Goal: Task Accomplishment & Management: Complete application form

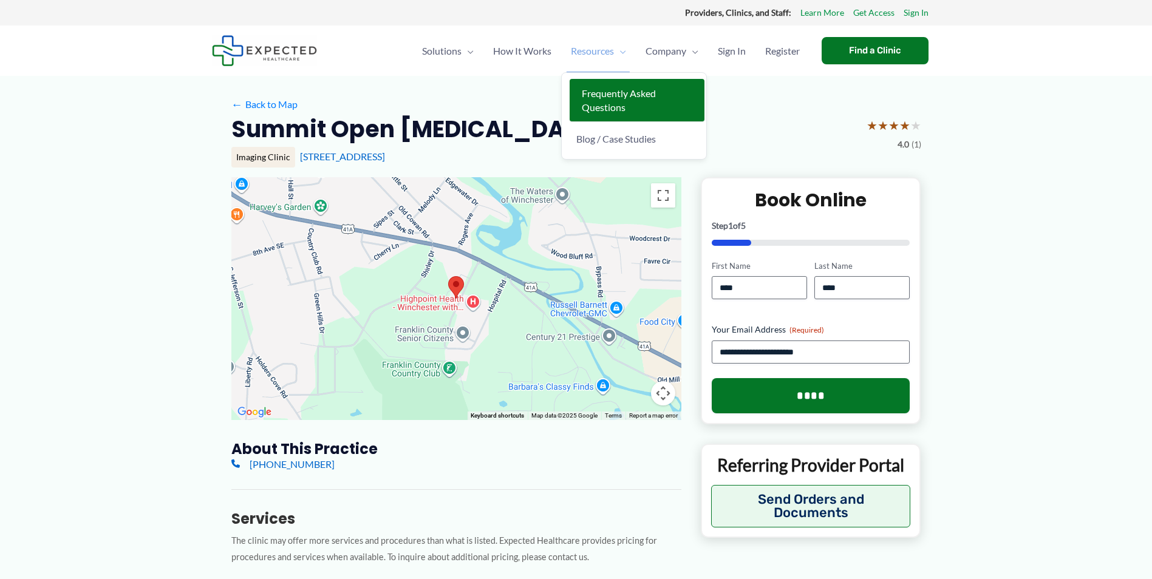
click at [599, 93] on span "Frequently Asked Questions" at bounding box center [619, 100] width 74 height 26
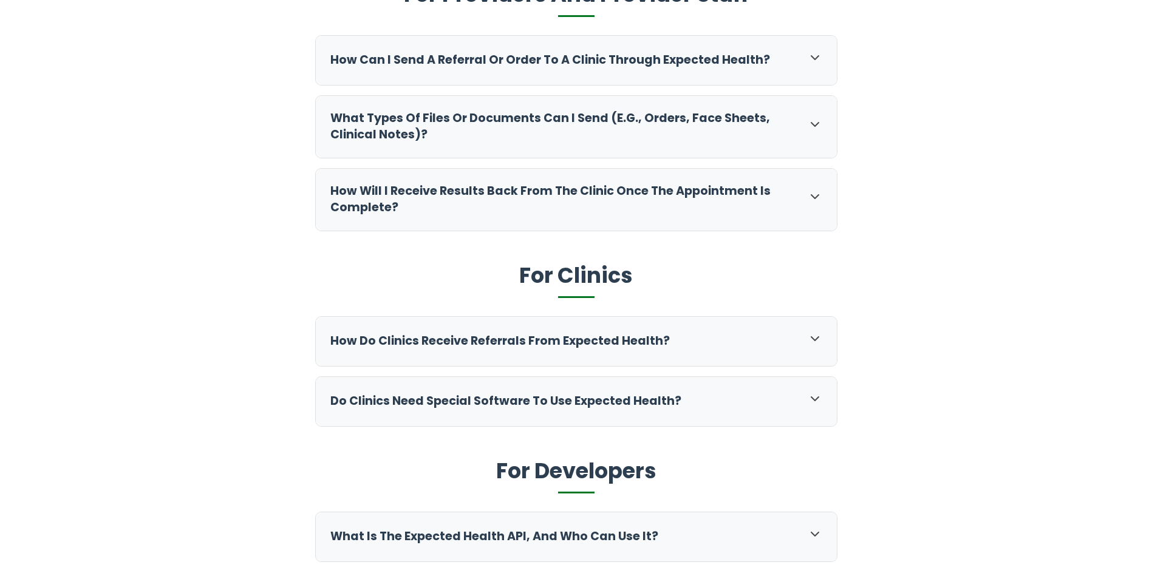
scroll to position [729, 0]
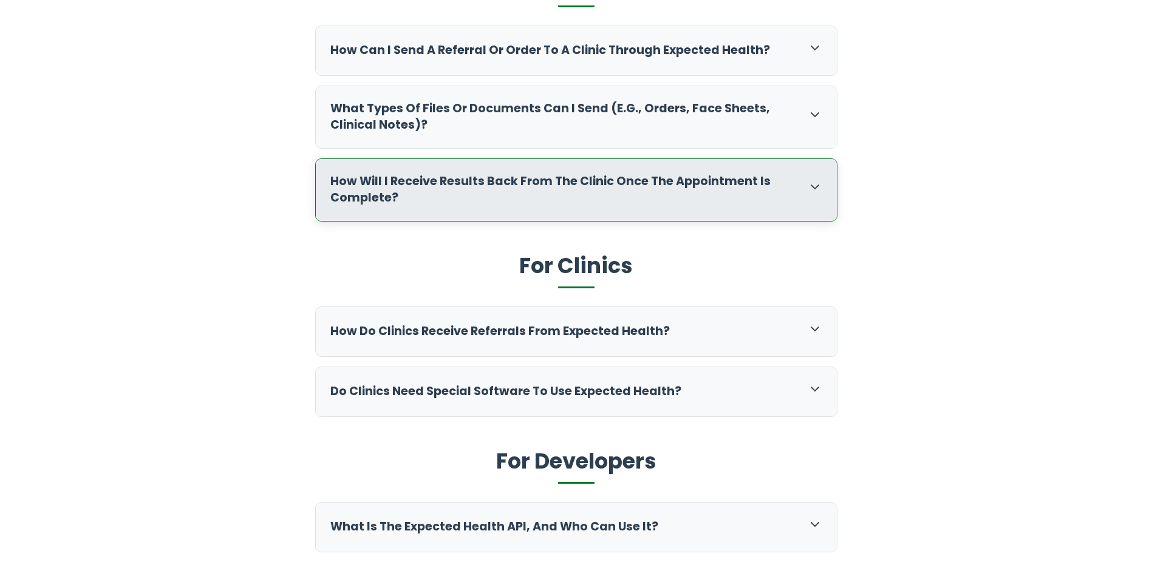
click at [797, 200] on div "How will I receive results back from the clinic once the appointment is complet…" at bounding box center [576, 190] width 521 height 62
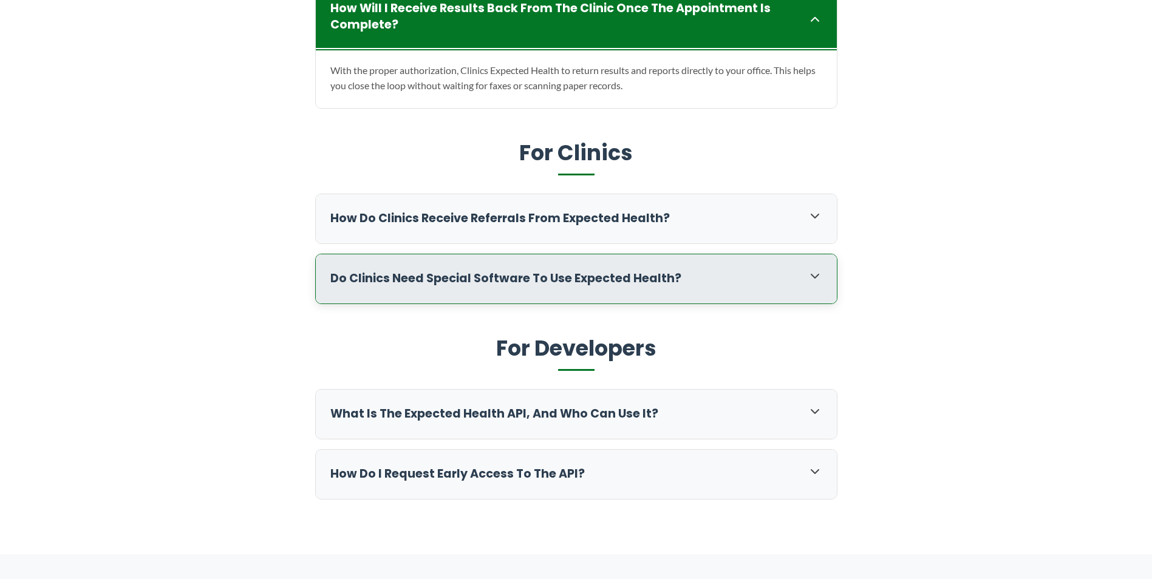
scroll to position [911, 0]
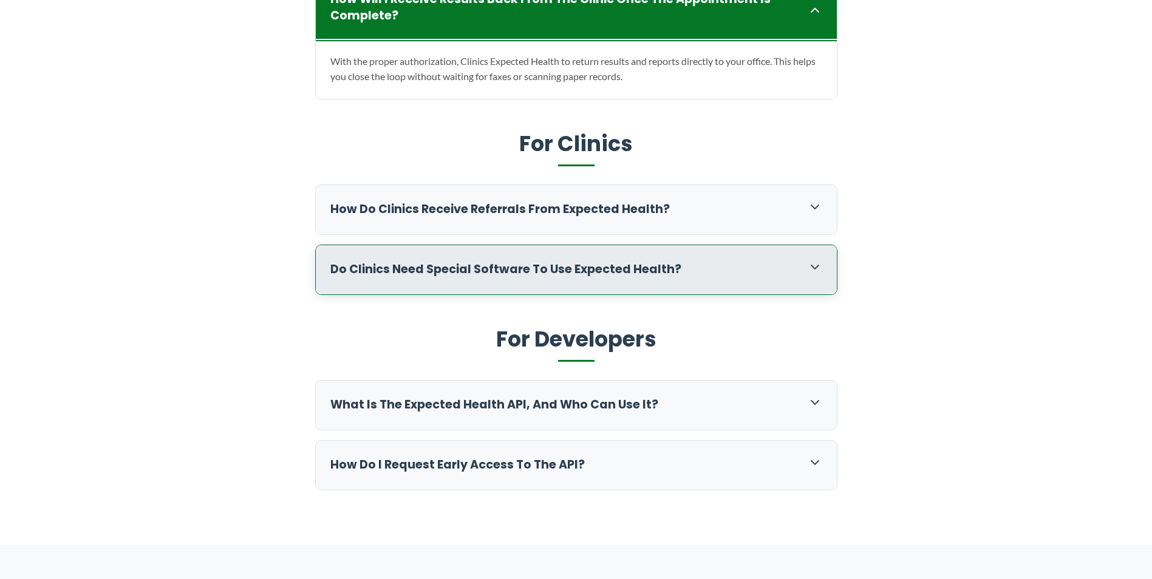
click at [777, 259] on div "Do clinics need special software to use Expected Health?" at bounding box center [576, 269] width 521 height 49
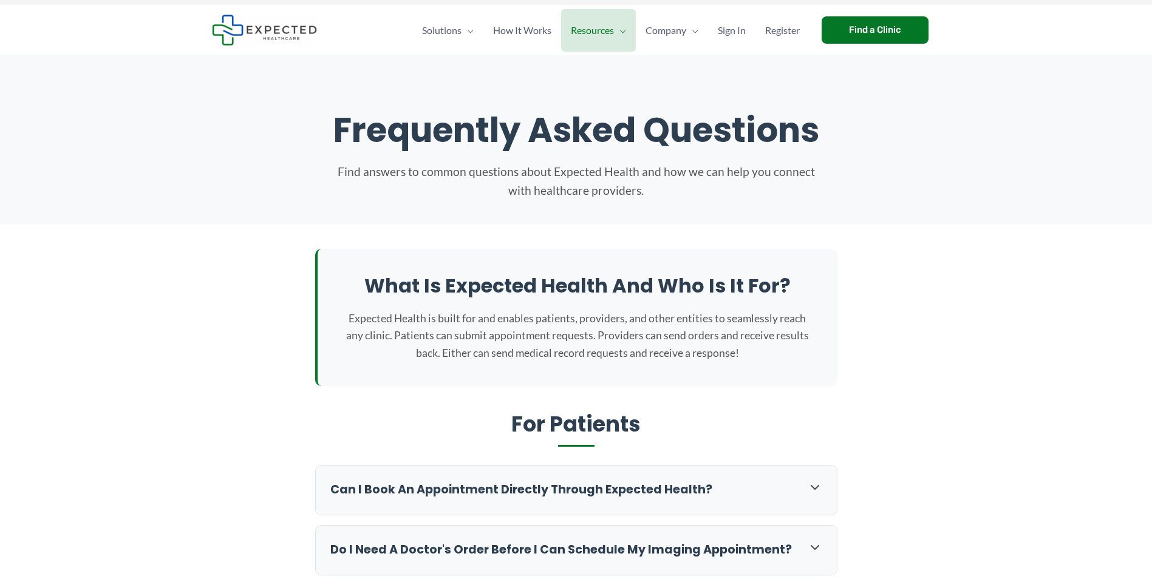
scroll to position [0, 0]
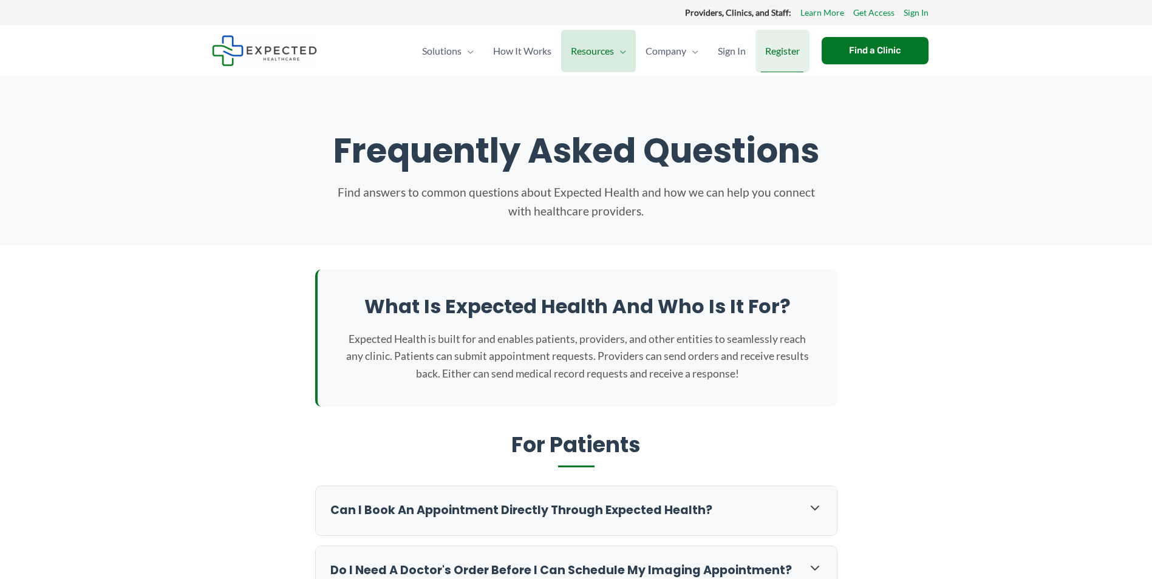
click at [784, 49] on span "Register" at bounding box center [782, 51] width 35 height 43
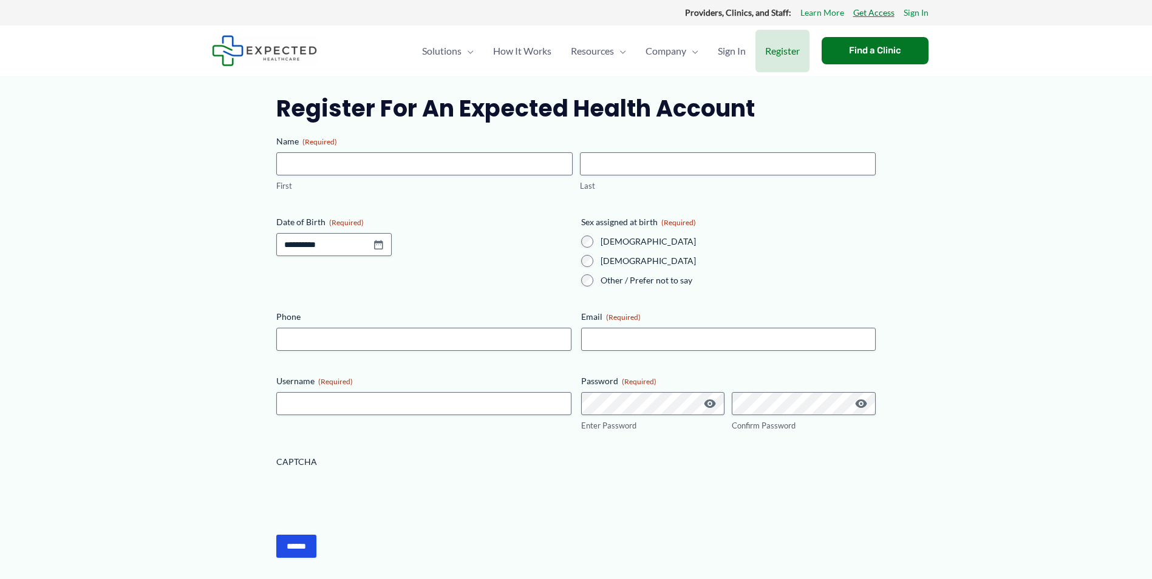
click at [854, 13] on link "Get Access" at bounding box center [873, 13] width 41 height 16
